Goal: Check status: Check status

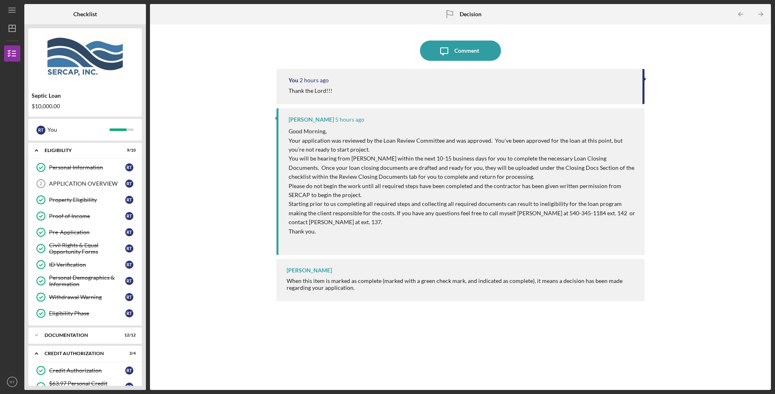
scroll to position [213, 0]
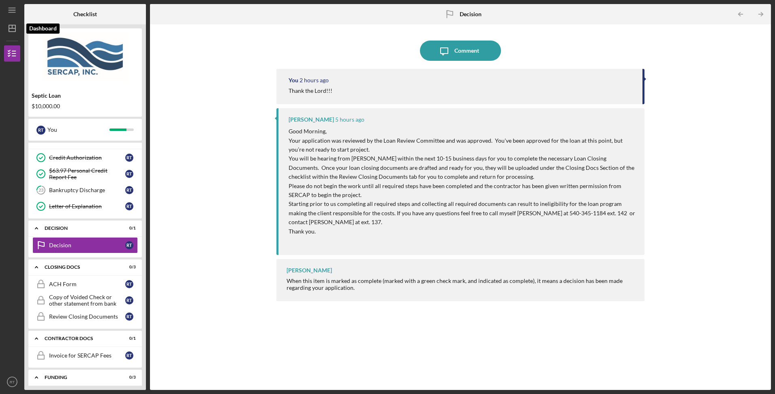
click at [13, 28] on icon "Icon/Dashboard" at bounding box center [12, 28] width 20 height 20
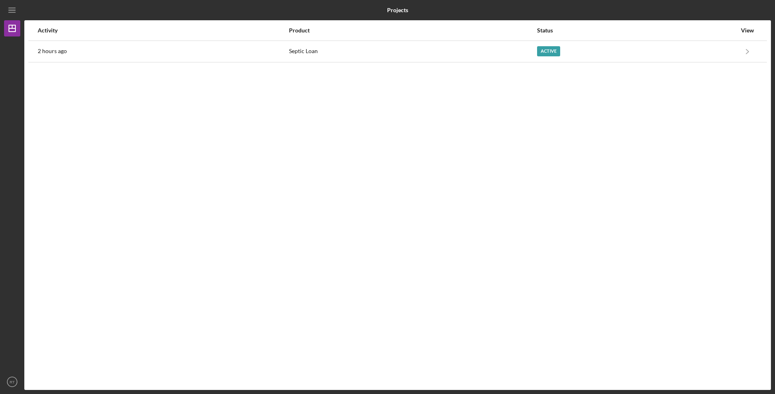
click at [10, 11] on icon "Icon/Menu" at bounding box center [12, 10] width 18 height 18
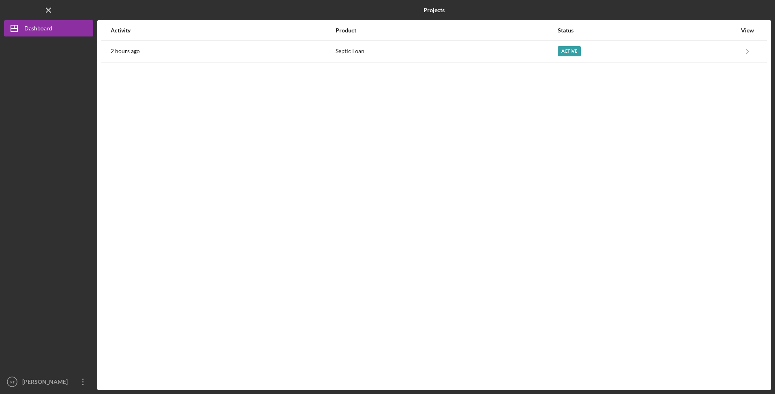
click at [121, 49] on time "2 hours ago" at bounding box center [125, 51] width 29 height 6
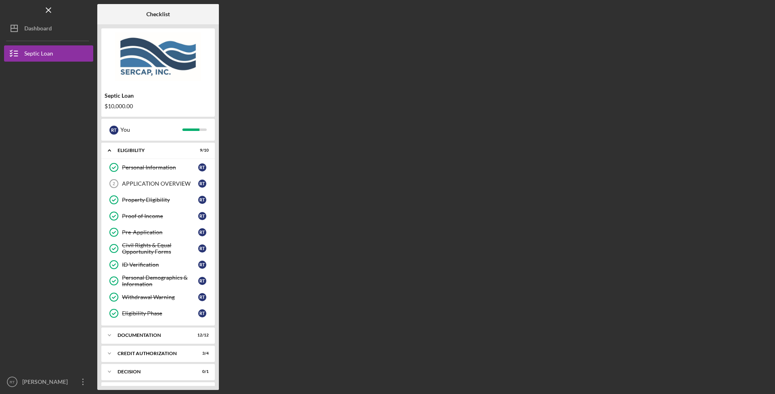
click at [163, 334] on div "Documentation" at bounding box center [153, 335] width 71 height 5
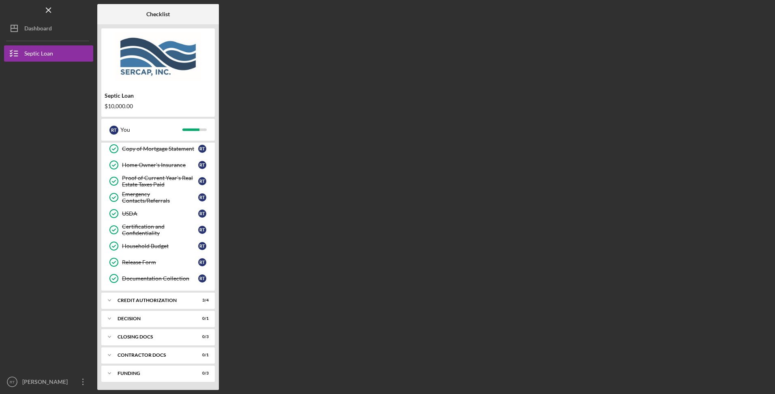
click at [151, 302] on div "CREDIT AUTHORIZATION" at bounding box center [153, 300] width 71 height 5
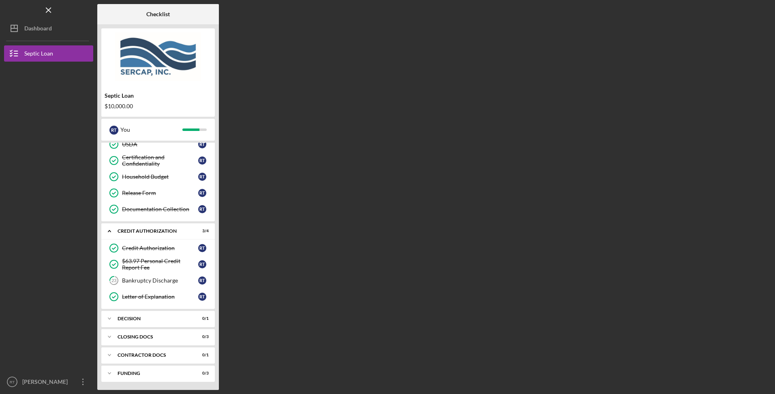
click at [140, 316] on div "Icon/Expander Decision 0 / 1" at bounding box center [157, 318] width 113 height 16
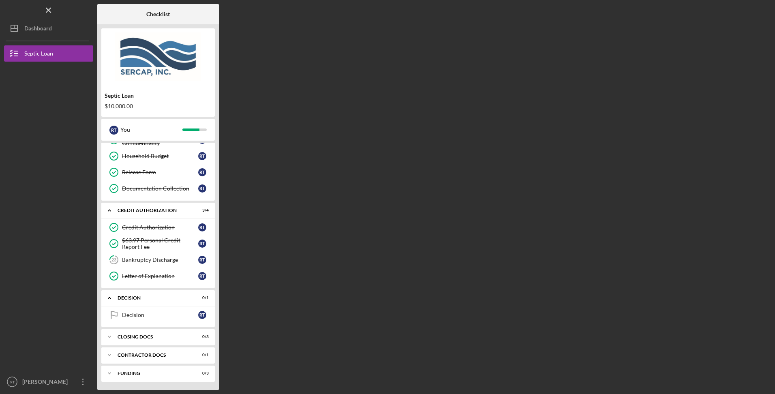
click at [142, 317] on div "Decision" at bounding box center [160, 315] width 76 height 6
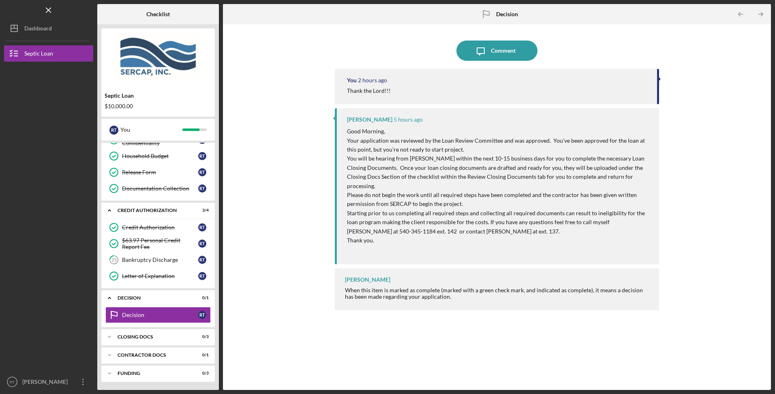
click at [127, 333] on div "Icon/Expander CLOSING DOCS 0 / 3" at bounding box center [157, 337] width 113 height 16
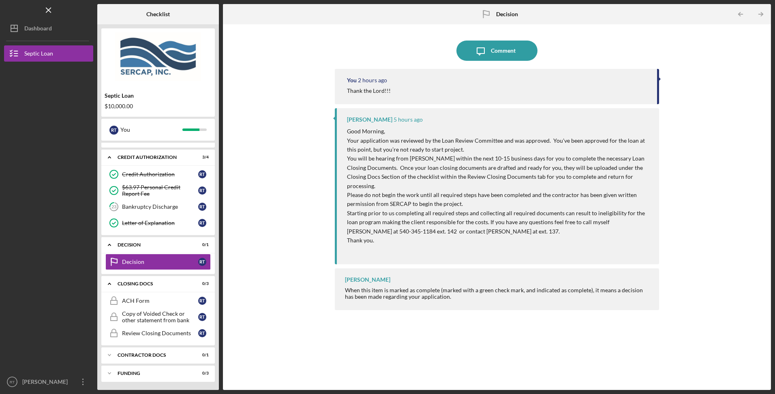
scroll to position [182, 0]
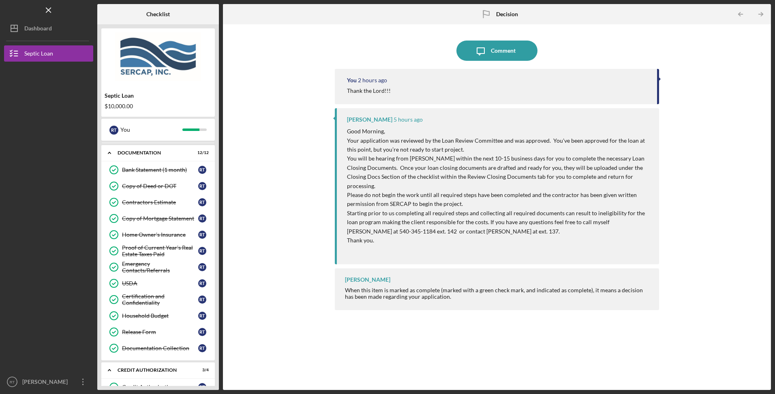
click at [157, 286] on div "USDA" at bounding box center [160, 283] width 76 height 6
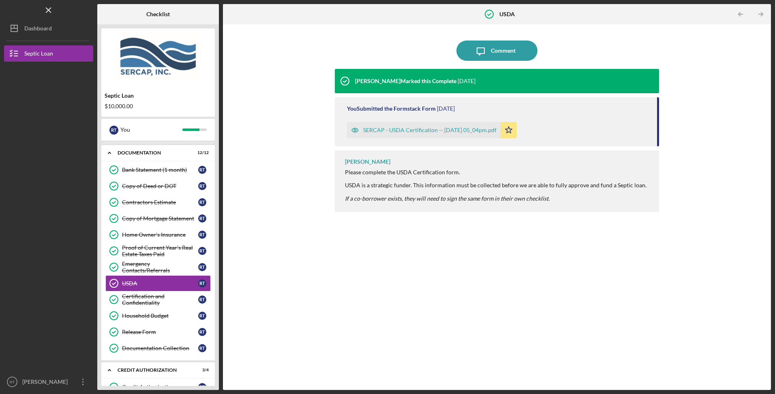
click at [460, 134] on div "SERCAP - USDA Certification -- [DATE] 05_04pm.pdf" at bounding box center [424, 130] width 154 height 16
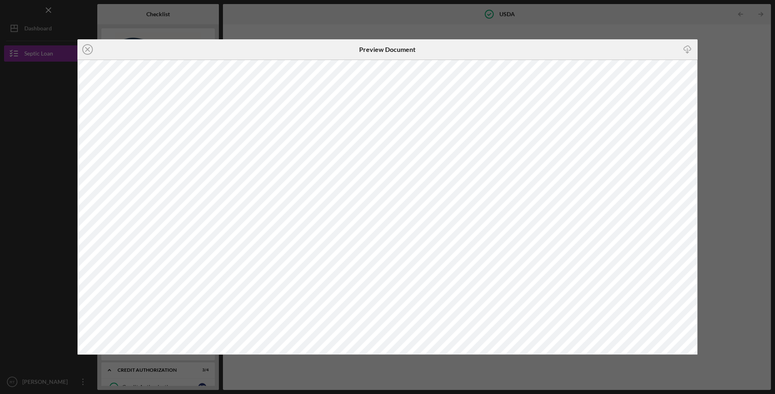
click at [88, 52] on icon "Icon/Close" at bounding box center [87, 49] width 20 height 20
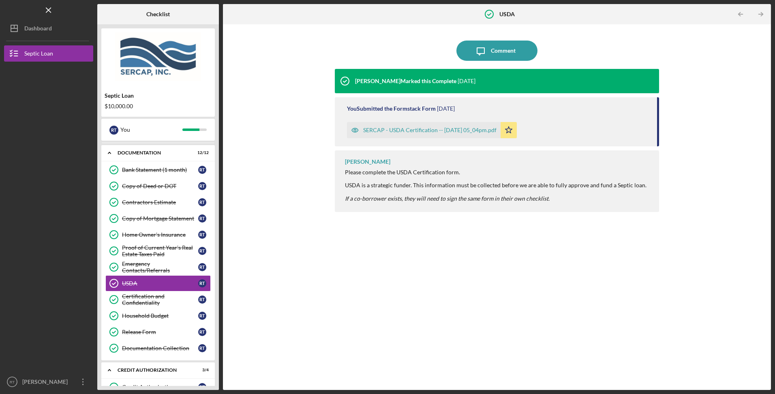
click at [155, 265] on div "Emergency Contacts/Referrals" at bounding box center [160, 267] width 76 height 13
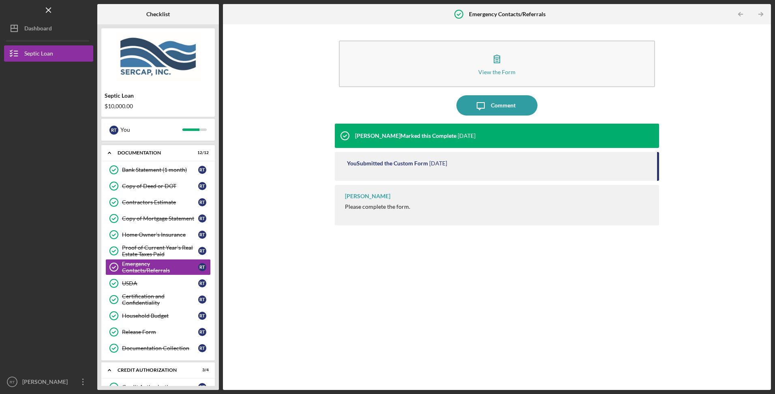
click at [140, 169] on div "Bank Statement (1 month)" at bounding box center [160, 170] width 76 height 6
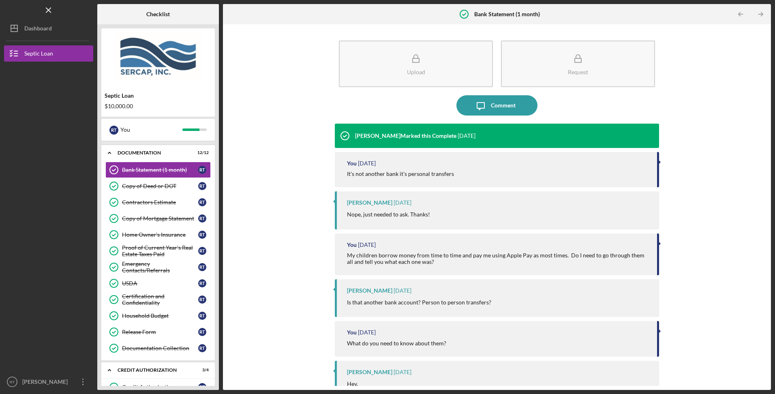
click at [150, 187] on div "Copy of Deed or DOT" at bounding box center [160, 186] width 76 height 6
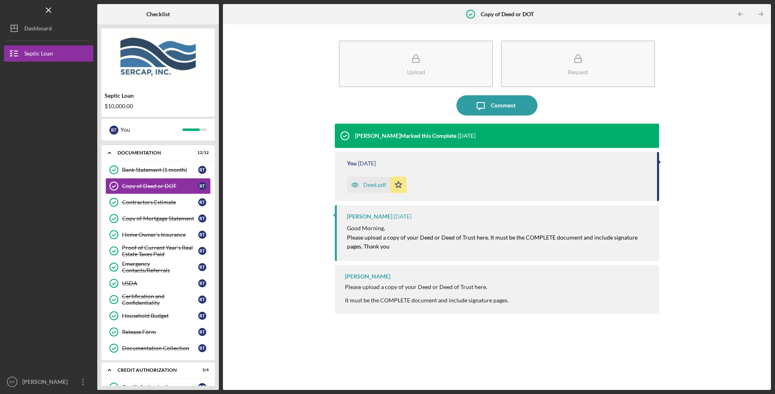
click at [148, 201] on div "Contractors Estimate" at bounding box center [160, 202] width 76 height 6
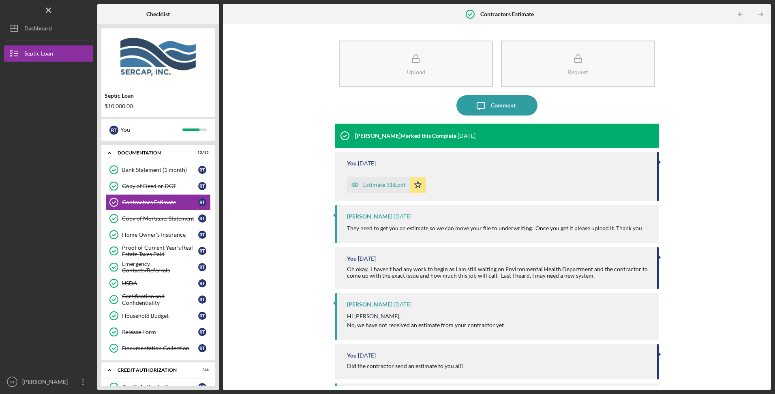
click at [379, 184] on div "Estimate 316.pdf" at bounding box center [384, 185] width 43 height 6
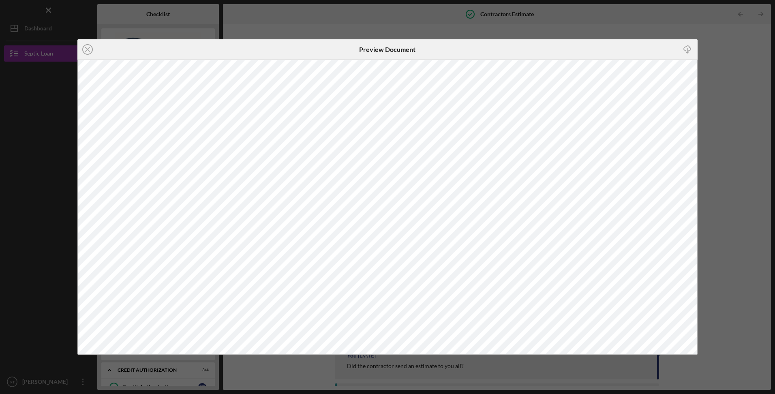
click at [88, 48] on icon "Icon/Close" at bounding box center [87, 49] width 20 height 20
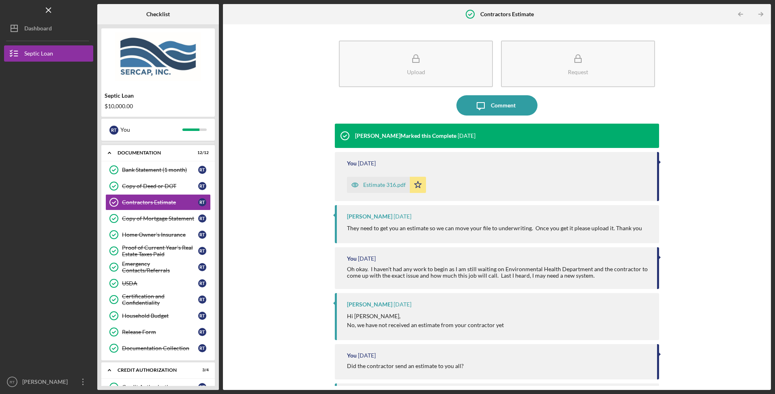
click at [143, 220] on div "Copy of Mortgage Statement" at bounding box center [160, 218] width 76 height 6
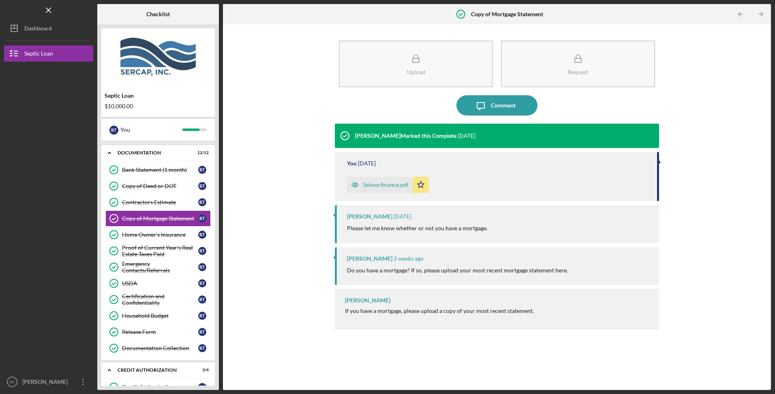
click at [141, 238] on div "Home Owner's Insurance" at bounding box center [160, 234] width 76 height 6
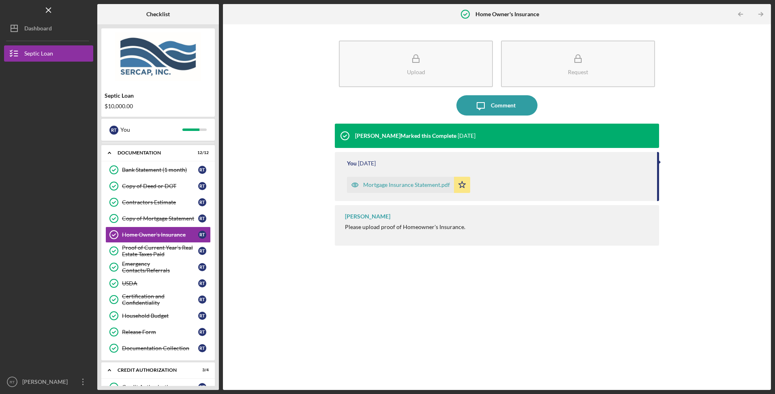
click at [140, 250] on div "Proof of Current Year's Real Estate Taxes Paid" at bounding box center [160, 250] width 76 height 13
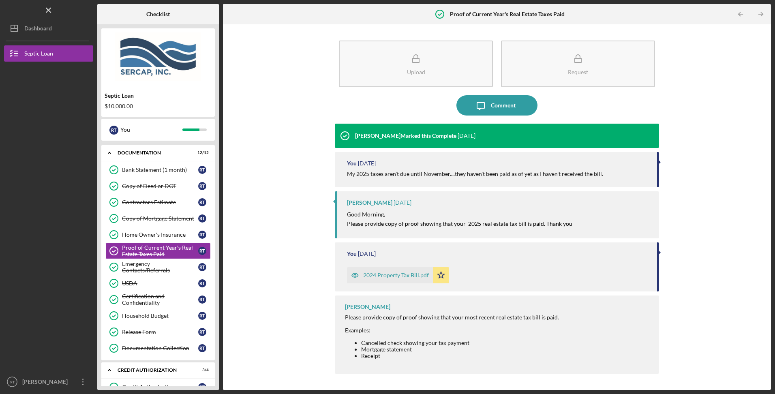
click at [379, 273] on div "2024 Property Tax Bill.pdf" at bounding box center [396, 275] width 66 height 6
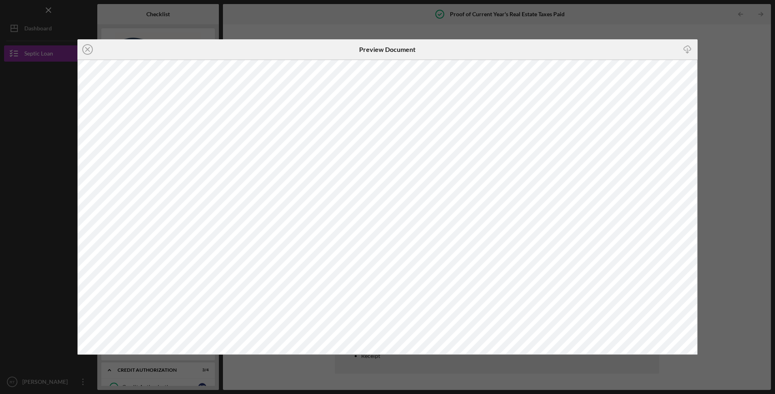
click at [89, 53] on icon "Icon/Close" at bounding box center [87, 49] width 20 height 20
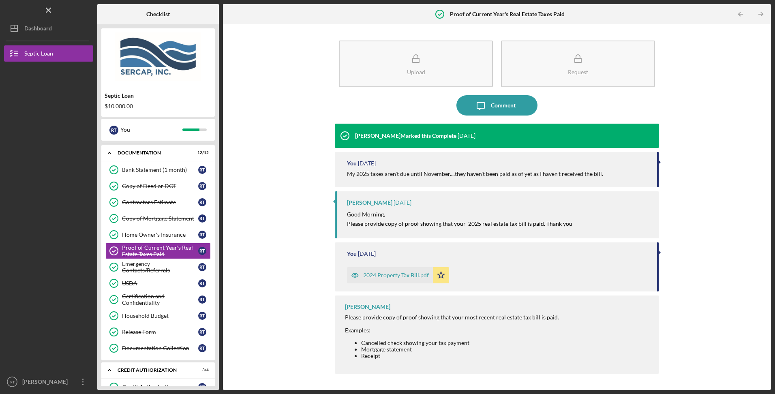
click at [141, 270] on div "Emergency Contacts/Referrals" at bounding box center [160, 267] width 76 height 13
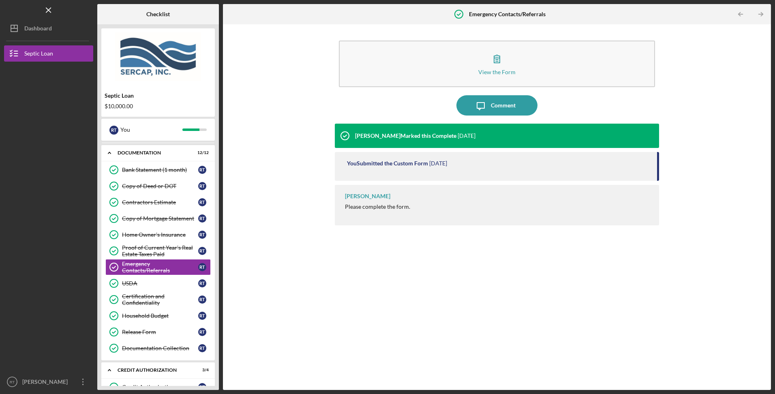
click at [134, 283] on div "USDA" at bounding box center [160, 283] width 76 height 6
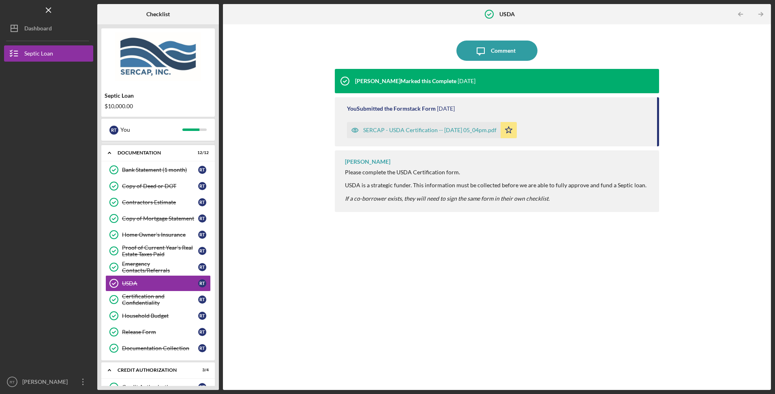
click at [136, 298] on div "Certification and Confidentiality" at bounding box center [160, 299] width 76 height 13
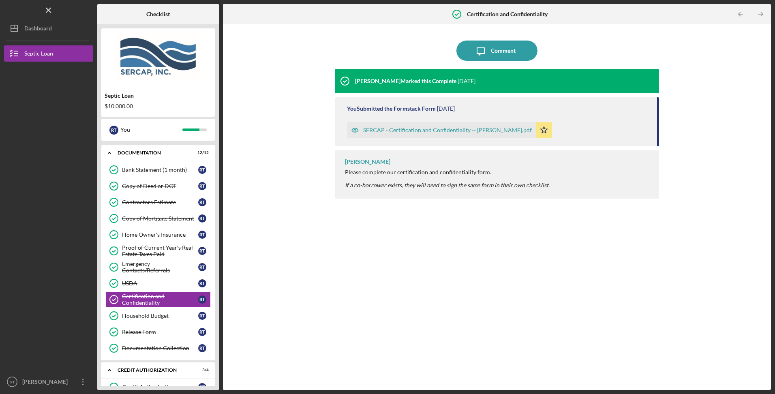
click at [449, 132] on div "SERCAP - Certification and Confidentiality -- [PERSON_NAME].pdf" at bounding box center [447, 130] width 169 height 6
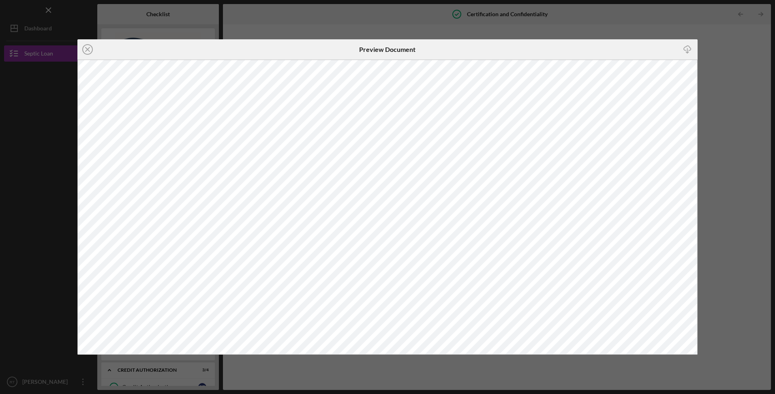
click at [86, 48] on icon "Icon/Close" at bounding box center [87, 49] width 20 height 20
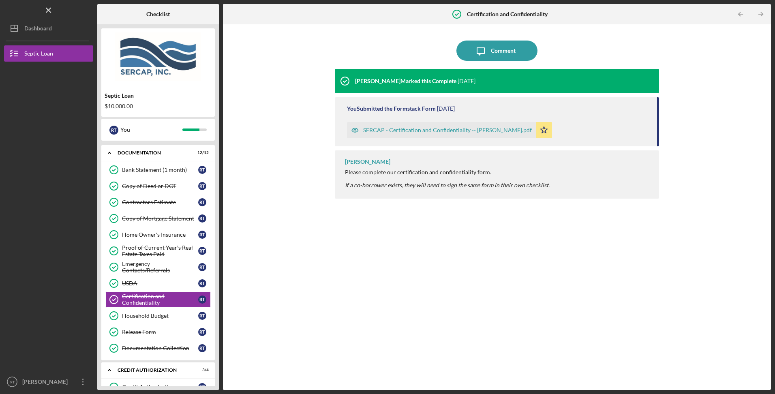
click at [147, 314] on div "Household Budget" at bounding box center [160, 316] width 76 height 6
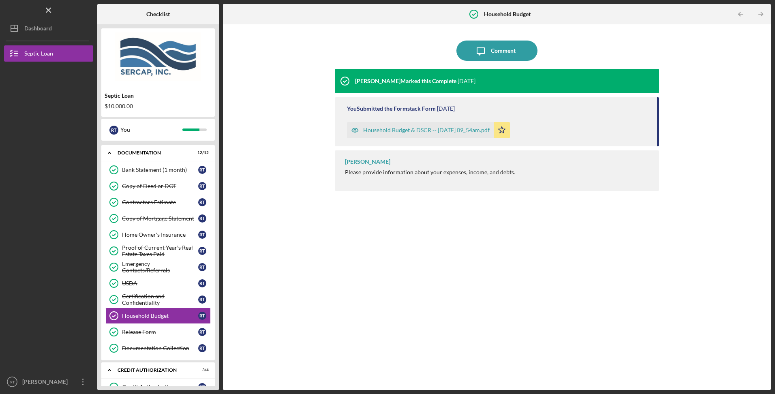
click at [409, 132] on div "Household Budget & DSCR -- [DATE] 09_54am.pdf" at bounding box center [426, 130] width 126 height 6
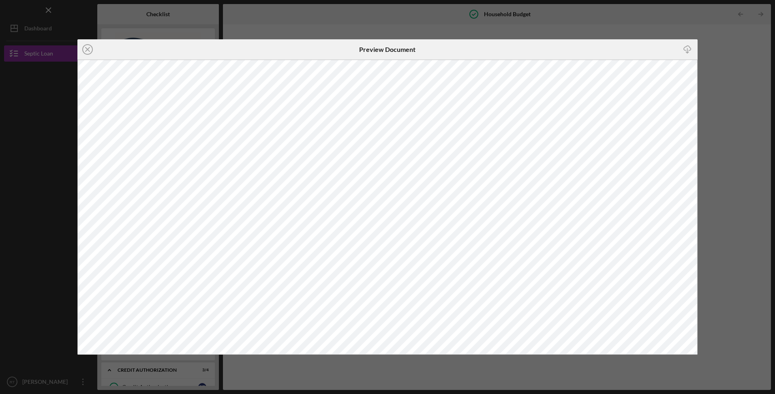
click at [88, 48] on icon "Icon/Close" at bounding box center [87, 49] width 20 height 20
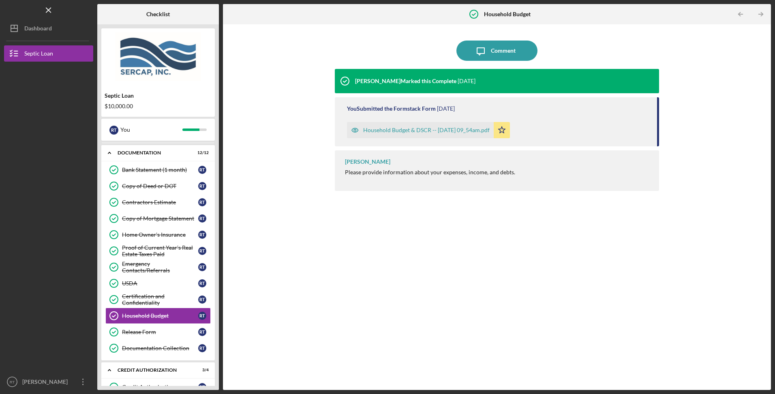
click at [150, 329] on div "Release Form" at bounding box center [160, 332] width 76 height 6
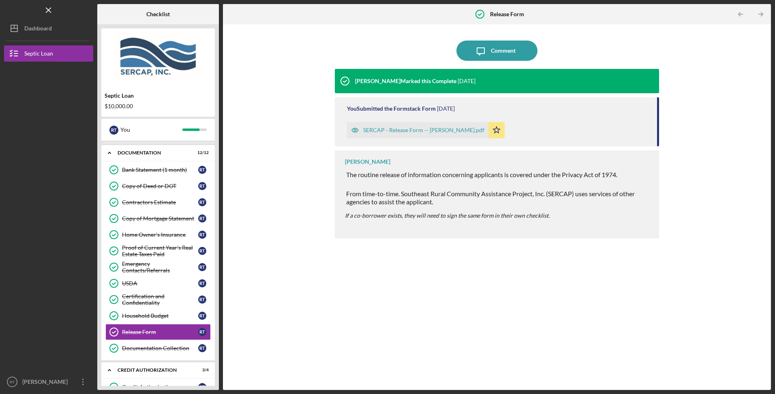
click at [409, 134] on div "SERCAP - Release Form -- [PERSON_NAME].pdf" at bounding box center [417, 130] width 141 height 16
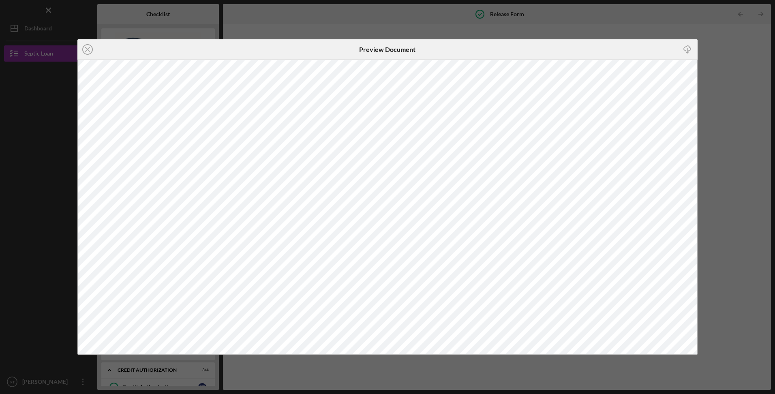
click at [86, 44] on icon "Icon/Close" at bounding box center [87, 49] width 20 height 20
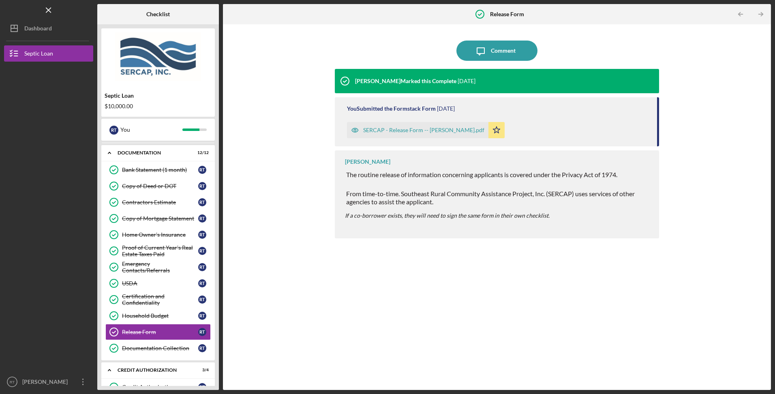
click at [148, 353] on link "Documentation Collection Documentation Collection R T" at bounding box center [157, 348] width 105 height 16
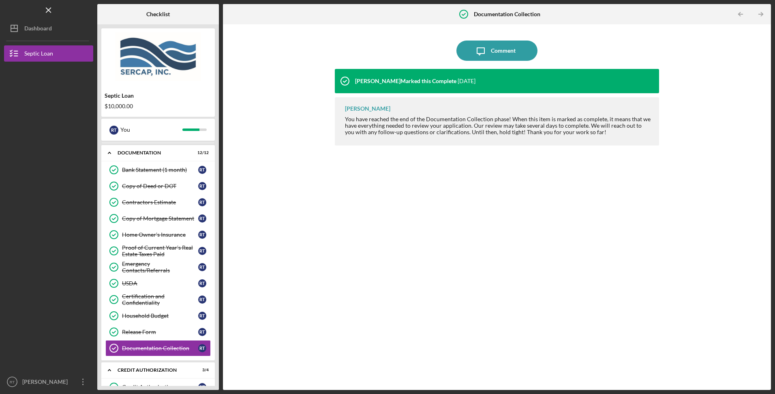
scroll to position [395, 0]
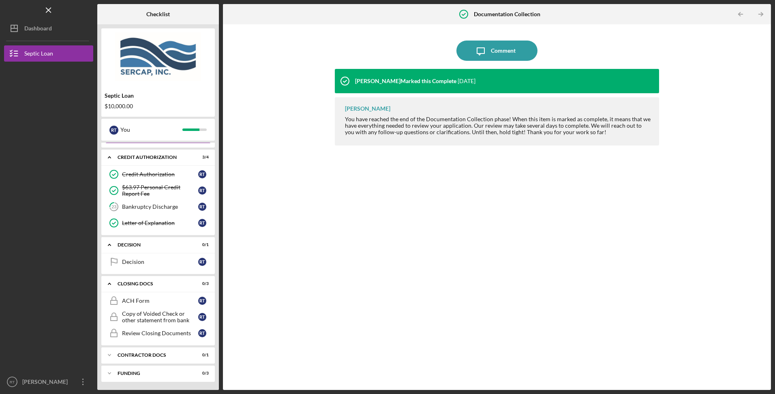
click at [138, 263] on div "Decision" at bounding box center [160, 262] width 76 height 6
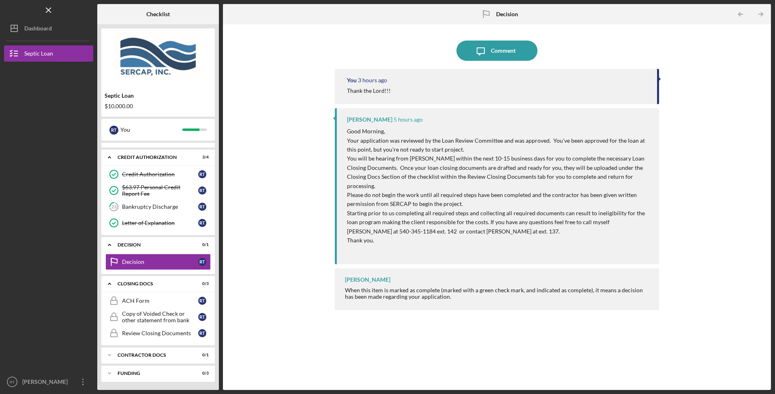
click at [119, 107] on div "$10,000.00" at bounding box center [158, 106] width 107 height 6
